Goal: Transaction & Acquisition: Purchase product/service

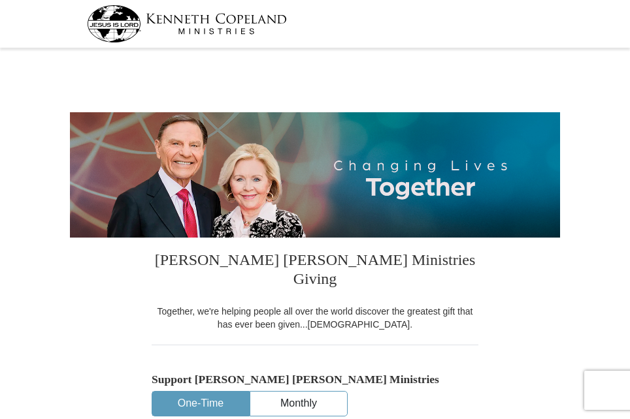
select select "[GEOGRAPHIC_DATA]"
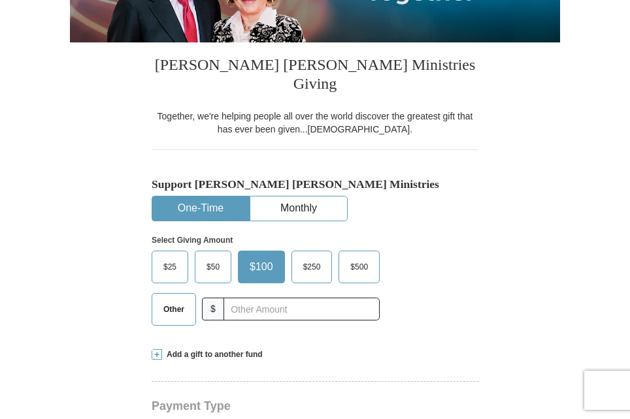
scroll to position [196, 0]
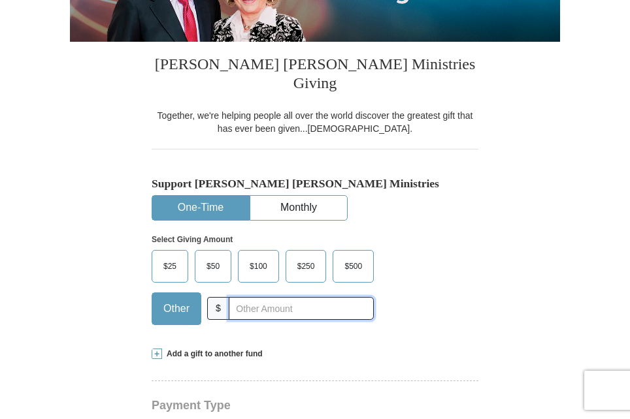
click at [260, 297] on input "text" at bounding box center [301, 308] width 145 height 23
type input "265.00"
click at [437, 280] on div "Select Giving Amount Amount must be a valid number The total gift cannot be les…" at bounding box center [315, 278] width 327 height 114
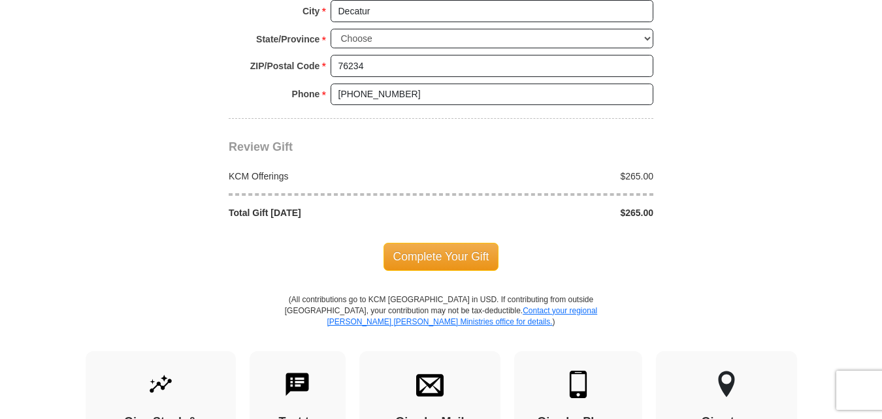
scroll to position [1110, 0]
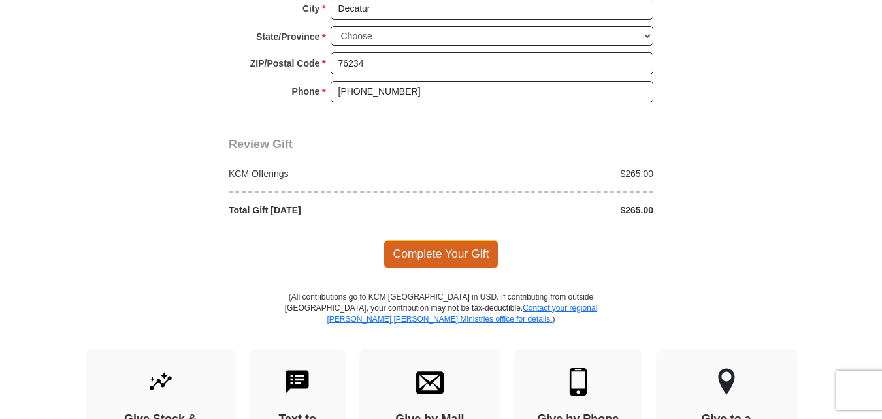
click at [430, 256] on span "Complete Your Gift" at bounding box center [441, 253] width 116 height 27
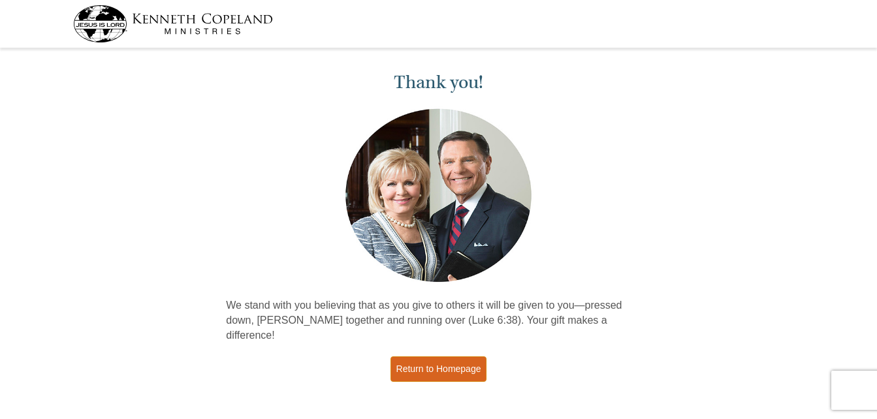
click at [427, 357] on link "Return to Homepage" at bounding box center [439, 369] width 97 height 25
